Goal: Task Accomplishment & Management: Manage account settings

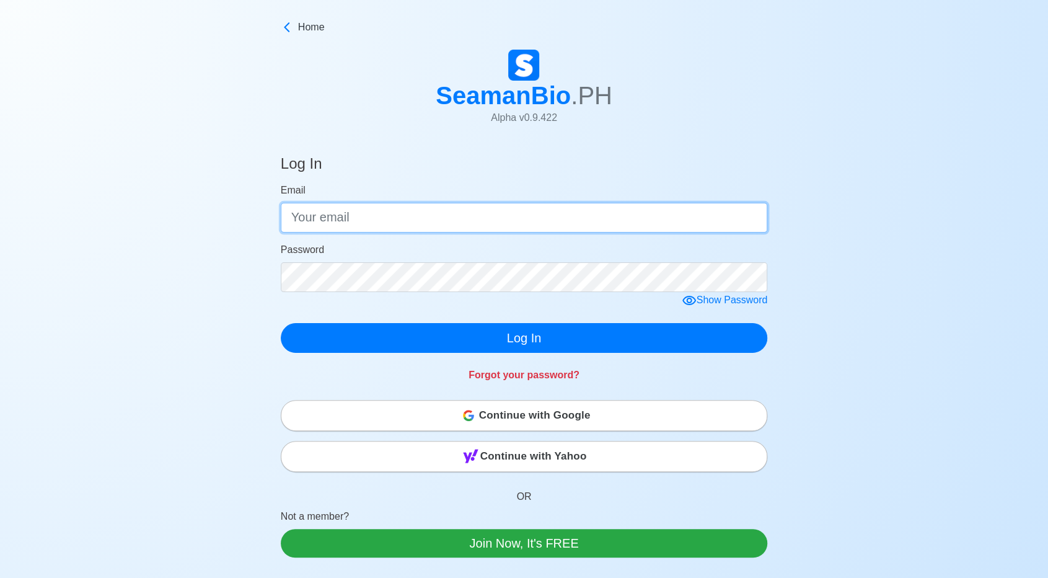
click at [514, 212] on input "Email" at bounding box center [524, 218] width 487 height 30
type input "[EMAIL_ADDRESS][DOMAIN_NAME]"
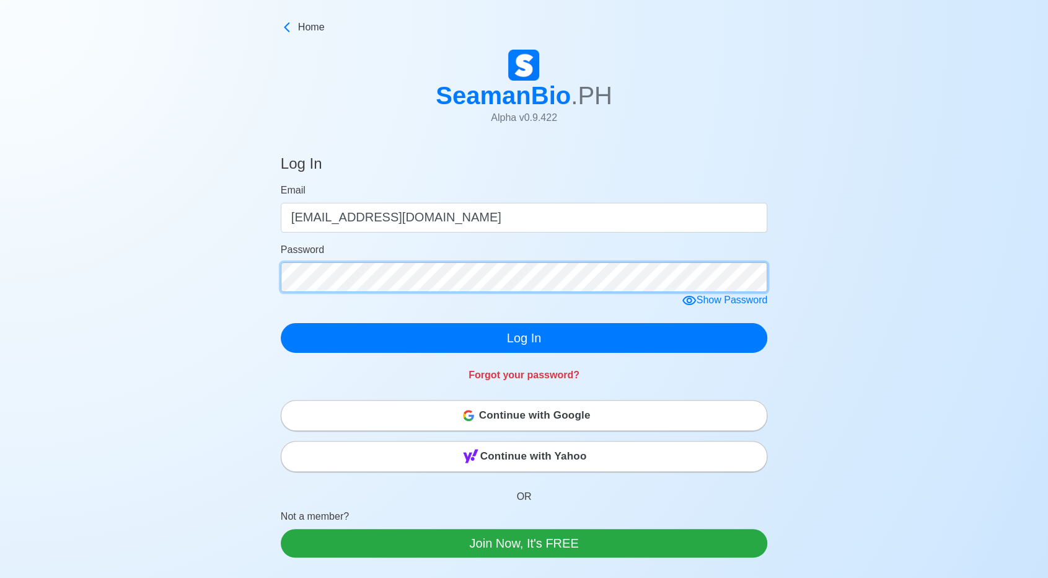
click button "Log In" at bounding box center [524, 338] width 487 height 30
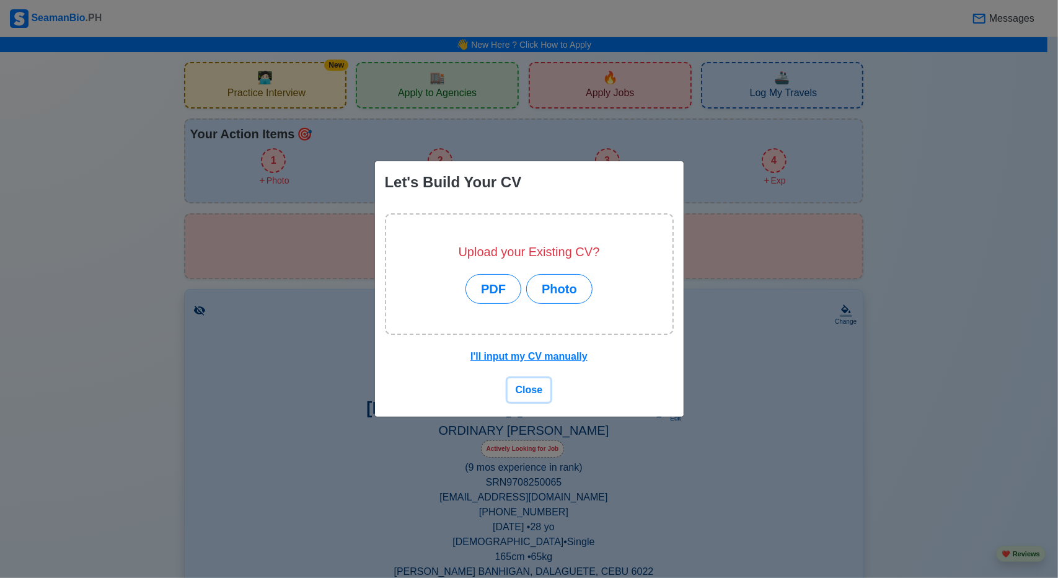
click at [522, 389] on span "Close" at bounding box center [529, 389] width 27 height 11
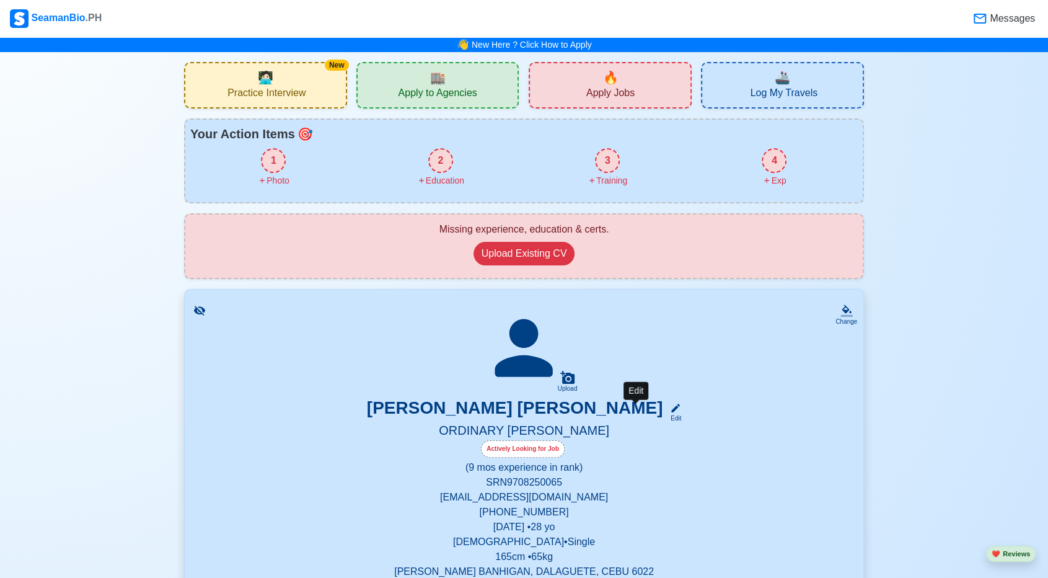
click at [665, 414] on div "Edit" at bounding box center [673, 417] width 16 height 9
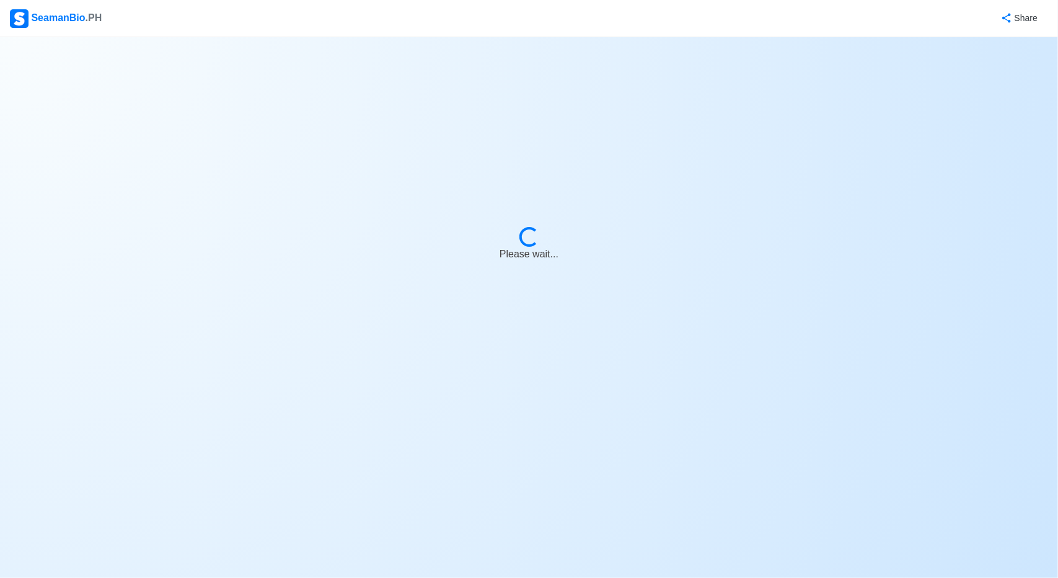
select select "Actively Looking for Job"
select select "Visible for Hiring"
select select "Single"
select select "[DEMOGRAPHIC_DATA]"
select select "PH"
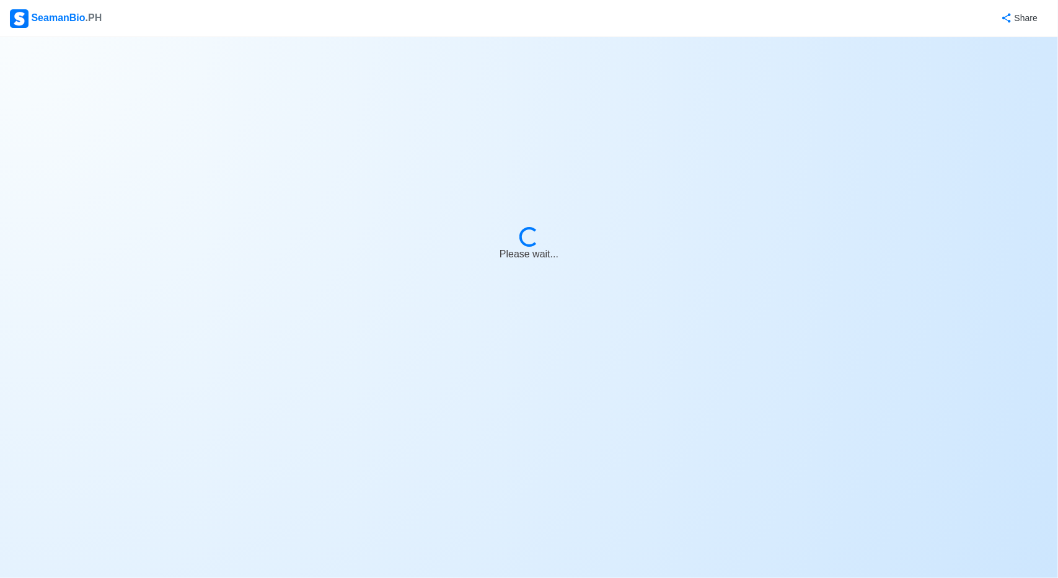
select select "0"
select select "9"
select select "1761926400000"
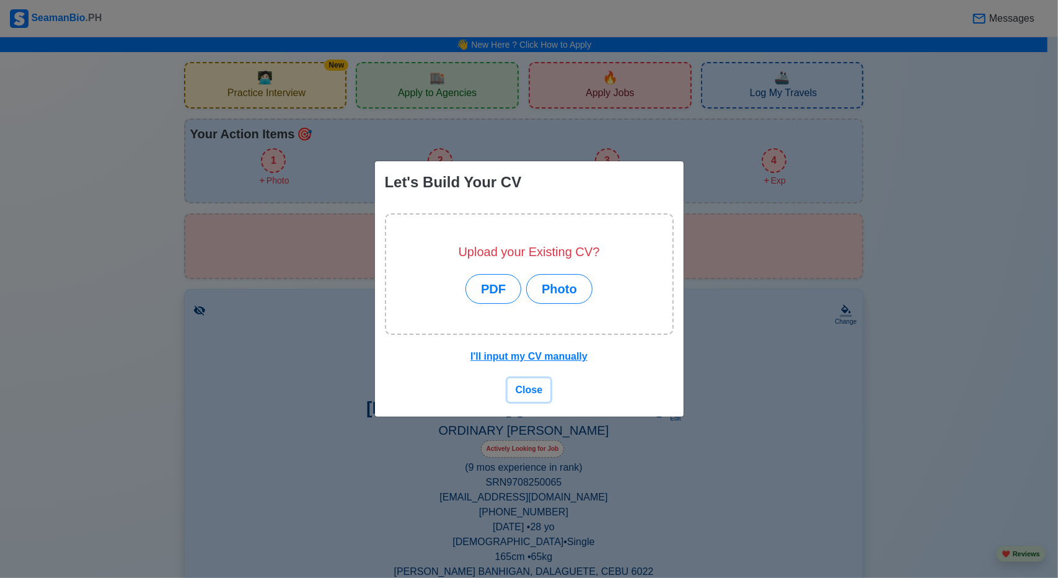
click at [521, 390] on span "Close" at bounding box center [529, 389] width 27 height 11
